Goal: Information Seeking & Learning: Find specific fact

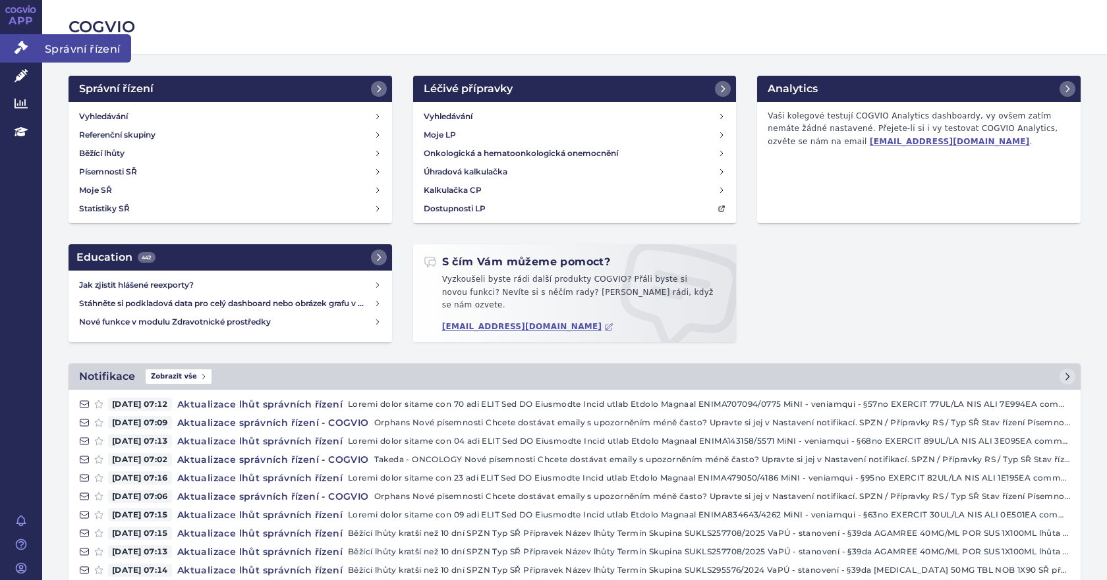
click at [17, 49] on icon at bounding box center [20, 47] width 13 height 13
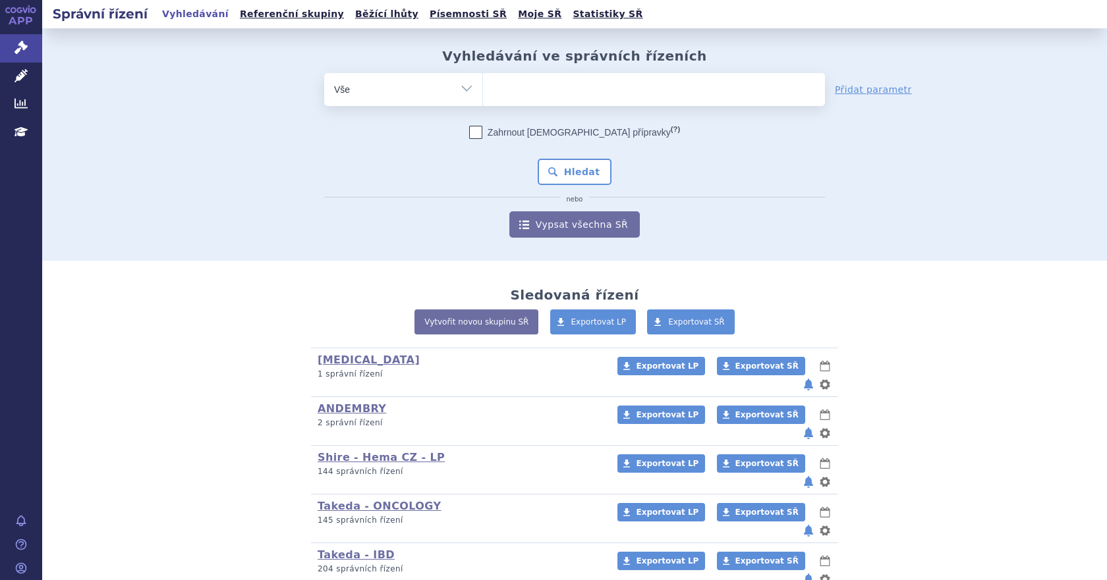
click at [508, 96] on ul at bounding box center [654, 87] width 342 height 28
click at [483, 96] on select at bounding box center [482, 88] width 1 height 33
paste input "SUKLS333728/2024"
type input "SUKLS333728/2024"
select select "SUKLS333728/2024"
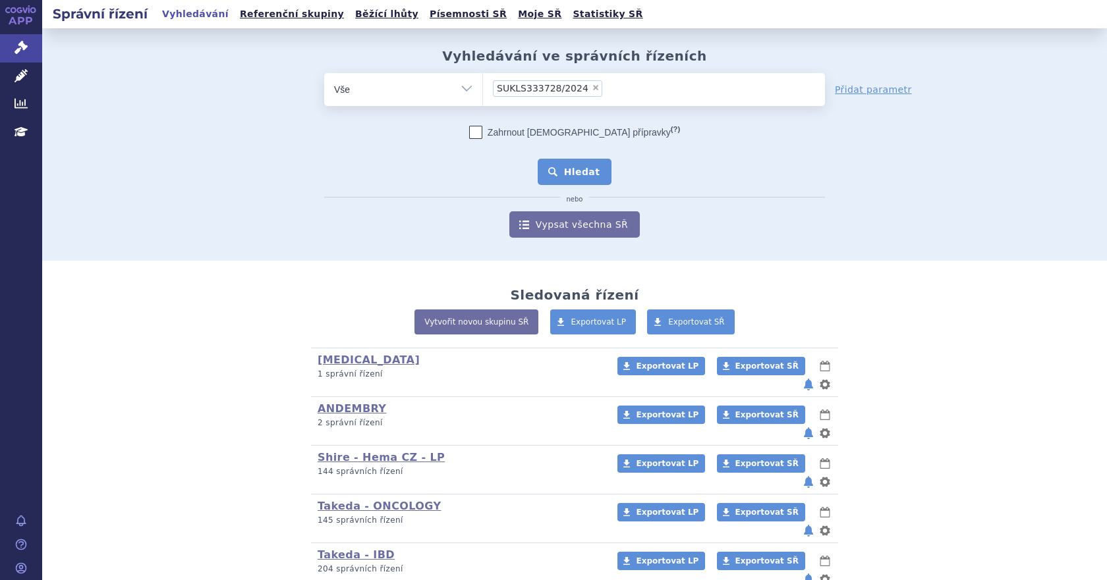
click at [578, 173] on button "Hledat" at bounding box center [575, 172] width 74 height 26
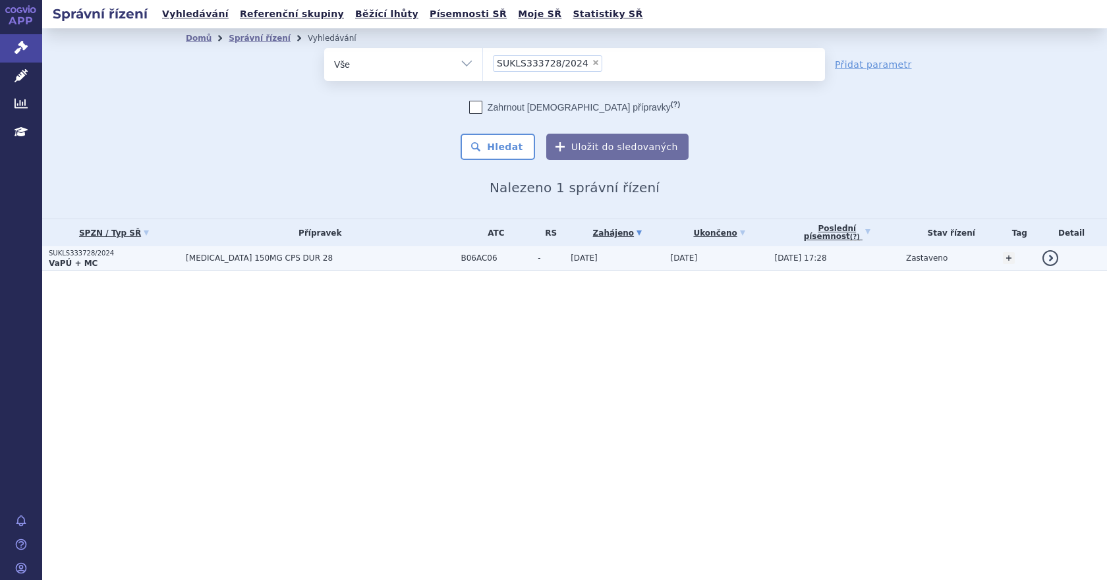
click at [213, 257] on span "[MEDICAL_DATA] 150MG CPS DUR 28" at bounding box center [320, 258] width 268 height 9
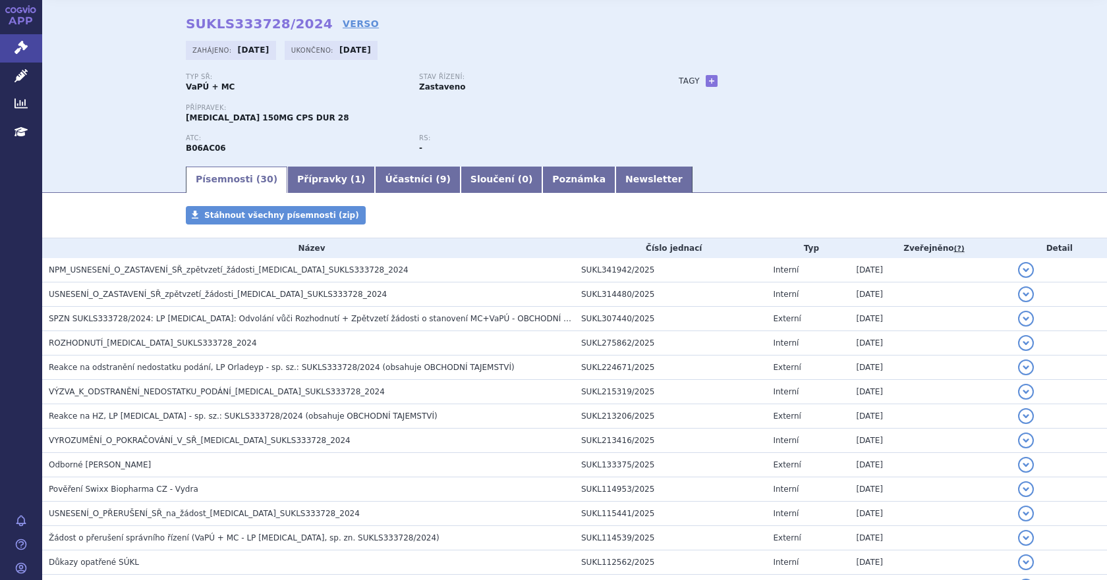
scroll to position [47, 0]
